Goal: Navigation & Orientation: Go to known website

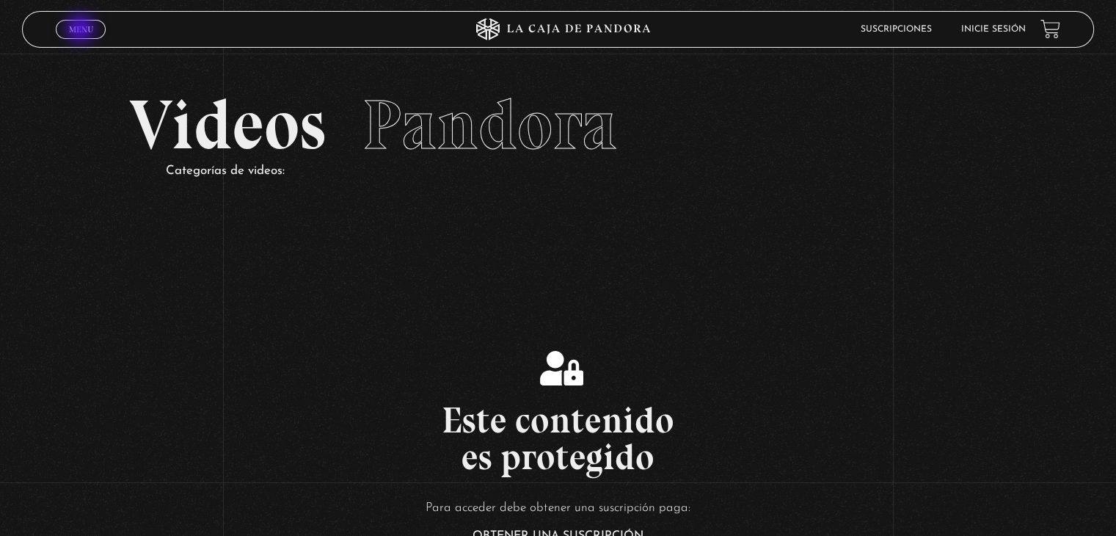
click at [81, 30] on span "Menu" at bounding box center [81, 29] width 24 height 9
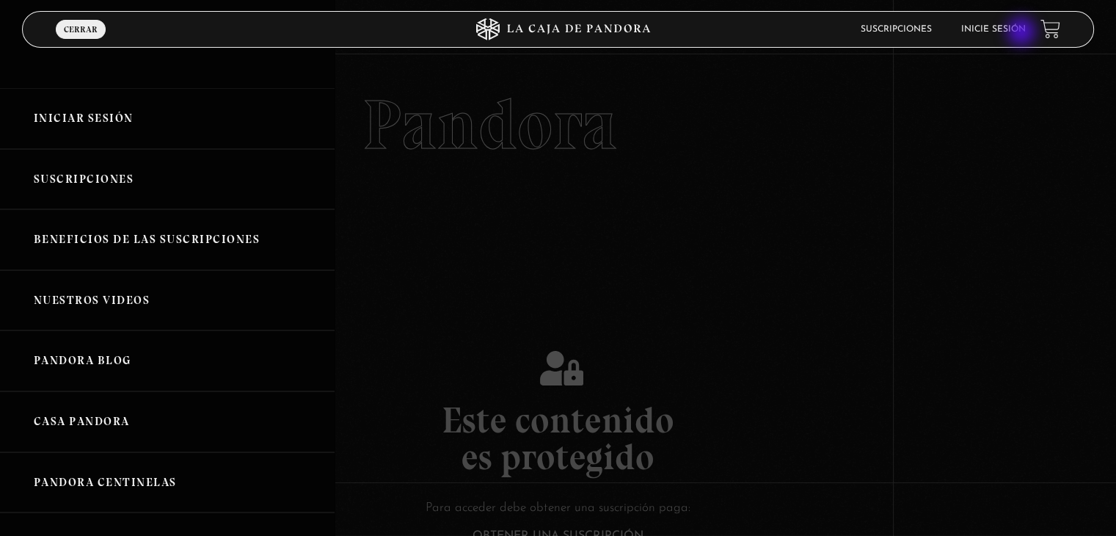
click at [1023, 33] on link "Inicie sesión" at bounding box center [994, 29] width 65 height 9
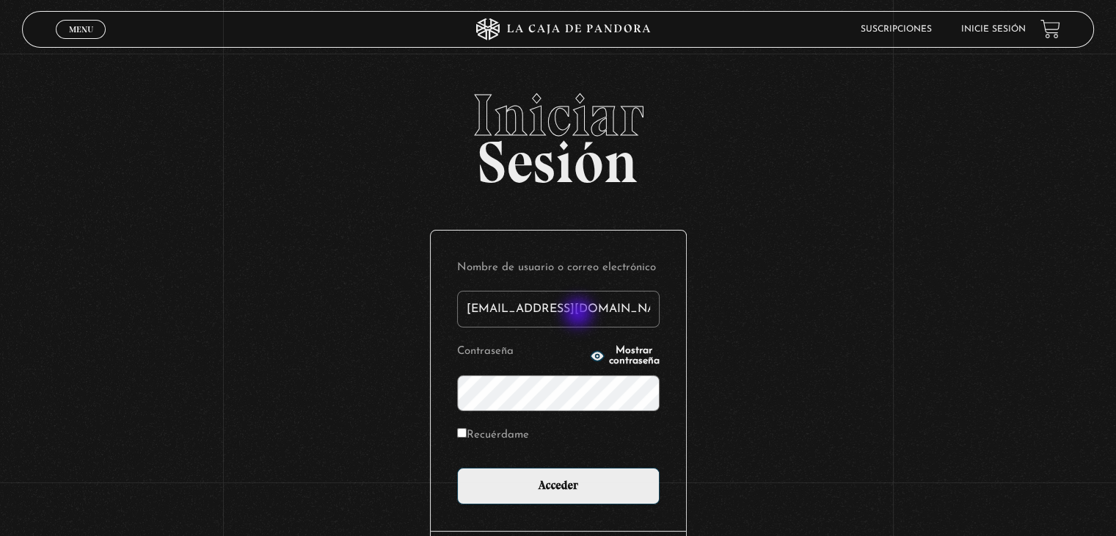
click at [581, 314] on input "[EMAIL_ADDRESS][DOMAIN_NAME]" at bounding box center [558, 309] width 203 height 37
drag, startPoint x: 617, startPoint y: 306, endPoint x: 247, endPoint y: 337, distance: 371.2
click at [247, 337] on div "Iniciar Sesión Nombre de usuario o correo electrónico [EMAIL_ADDRESS][DOMAIN_NA…" at bounding box center [558, 367] width 1116 height 562
type input "[EMAIL_ADDRESS][DOMAIN_NAME]"
click at [315, 427] on div "Iniciar Sesión Nombre de usuario o correo electrónico [EMAIL_ADDRESS][DOMAIN_NA…" at bounding box center [558, 367] width 1116 height 562
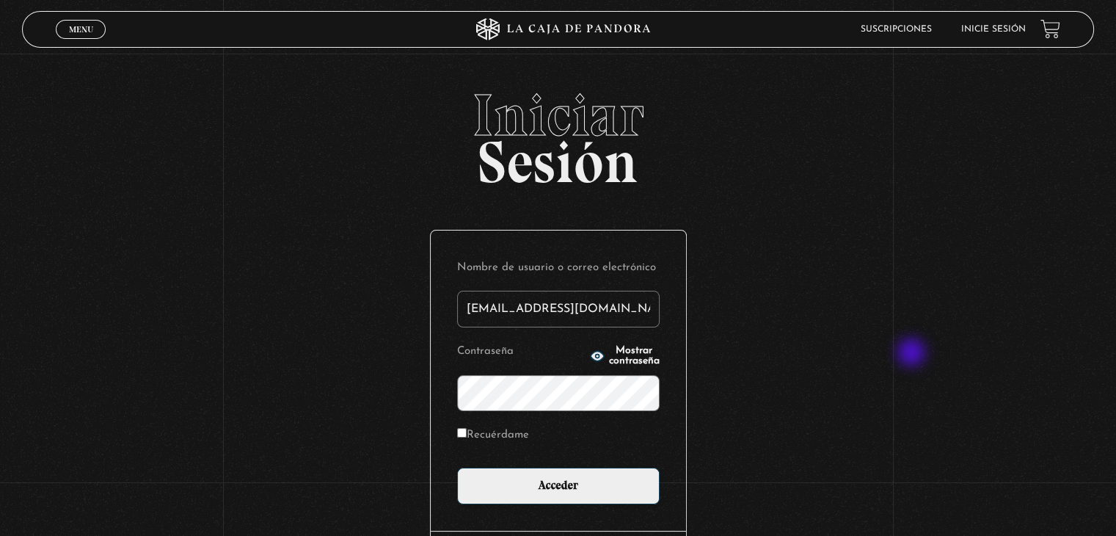
click at [913, 354] on div "Iniciar Sesión Nombre de usuario o correo electrónico [EMAIL_ADDRESS][DOMAIN_NA…" at bounding box center [558, 367] width 1116 height 562
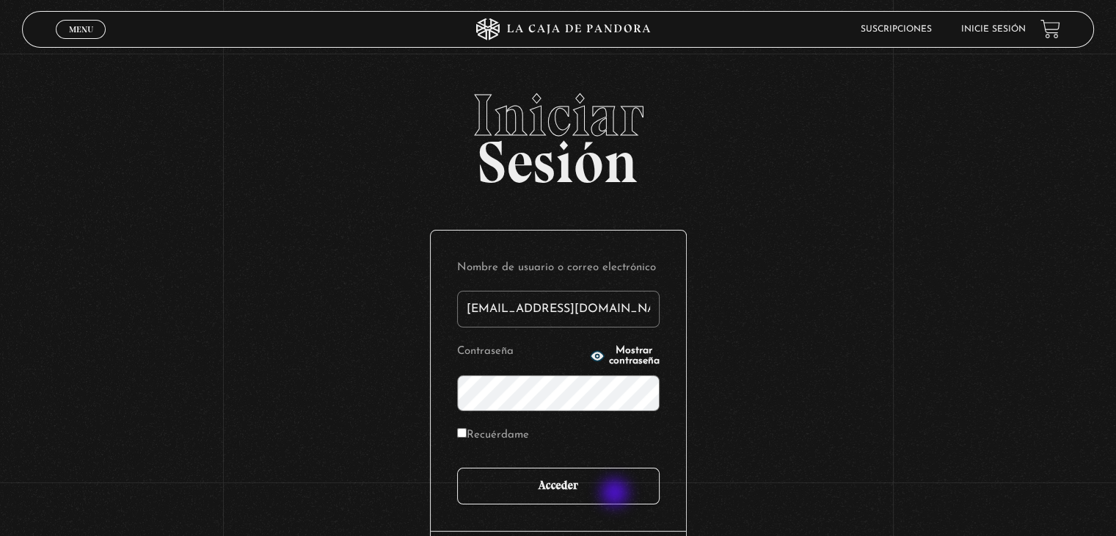
click at [617, 494] on input "Acceder" at bounding box center [558, 486] width 203 height 37
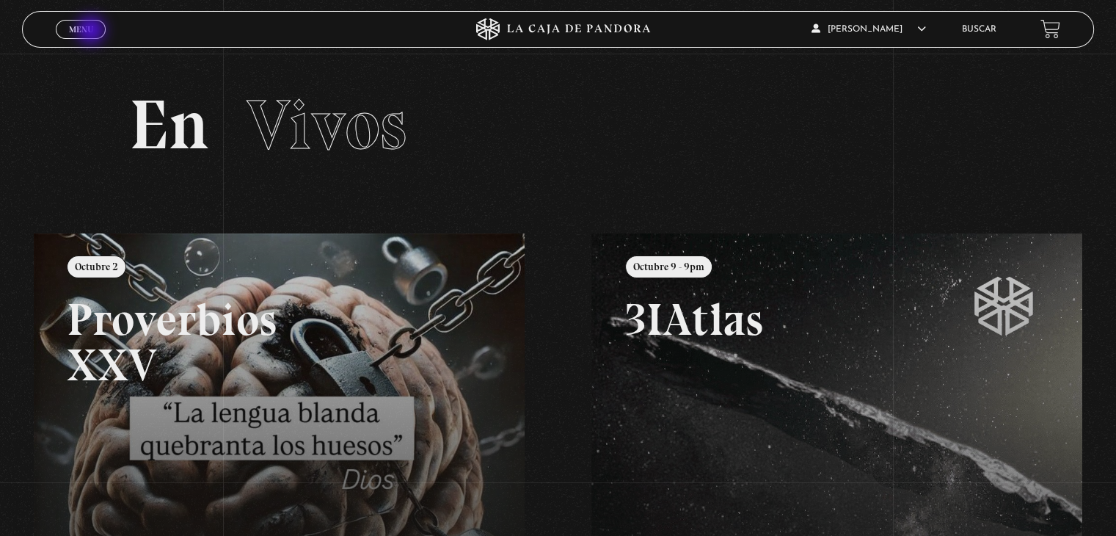
click at [92, 32] on span "Menu" at bounding box center [81, 29] width 24 height 9
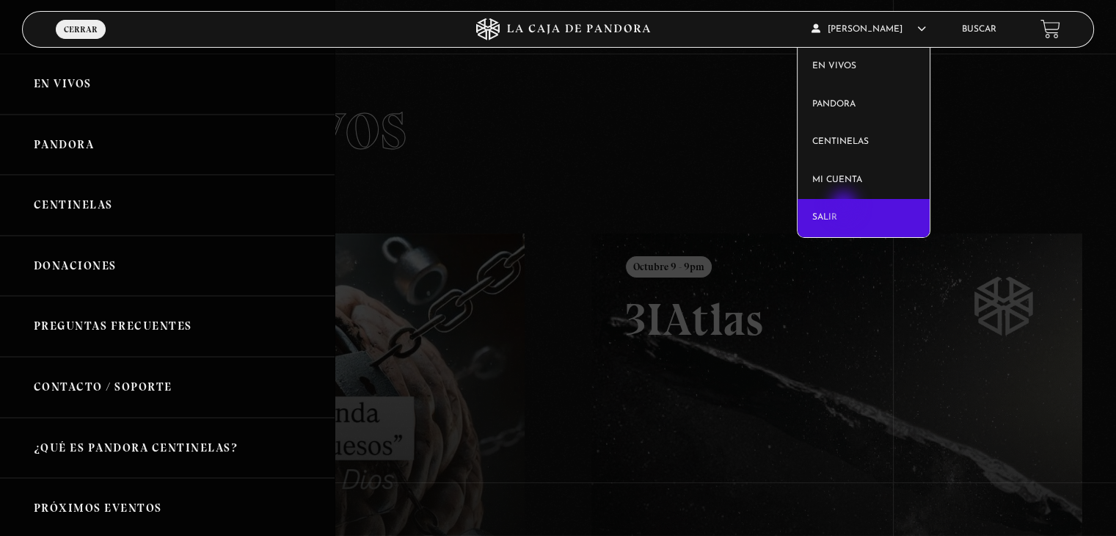
click at [846, 206] on link "Salir" at bounding box center [864, 218] width 133 height 38
